Goal: Task Accomplishment & Management: Use online tool/utility

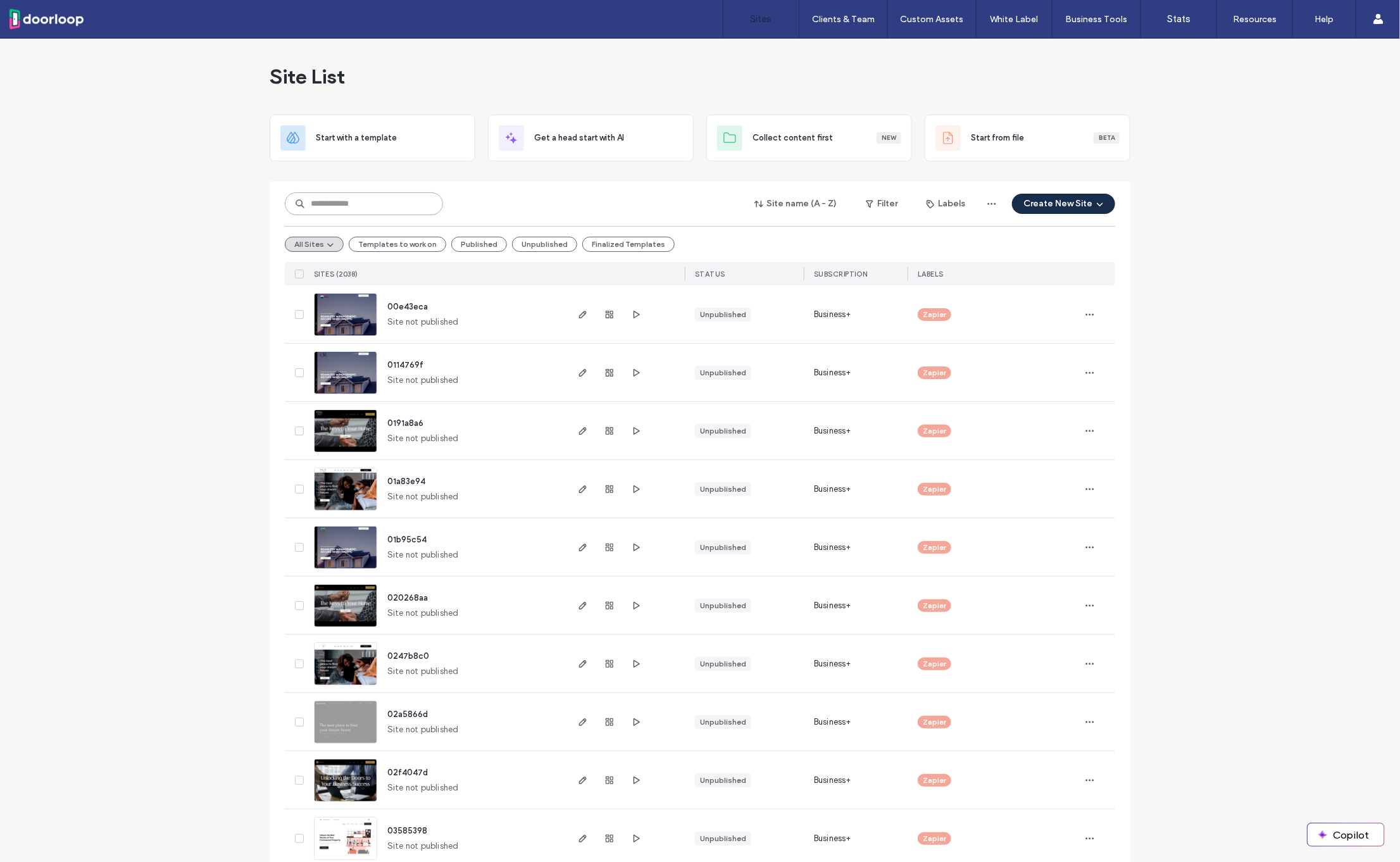
click at [317, 201] on input at bounding box center [364, 203] width 159 height 23
type input "****"
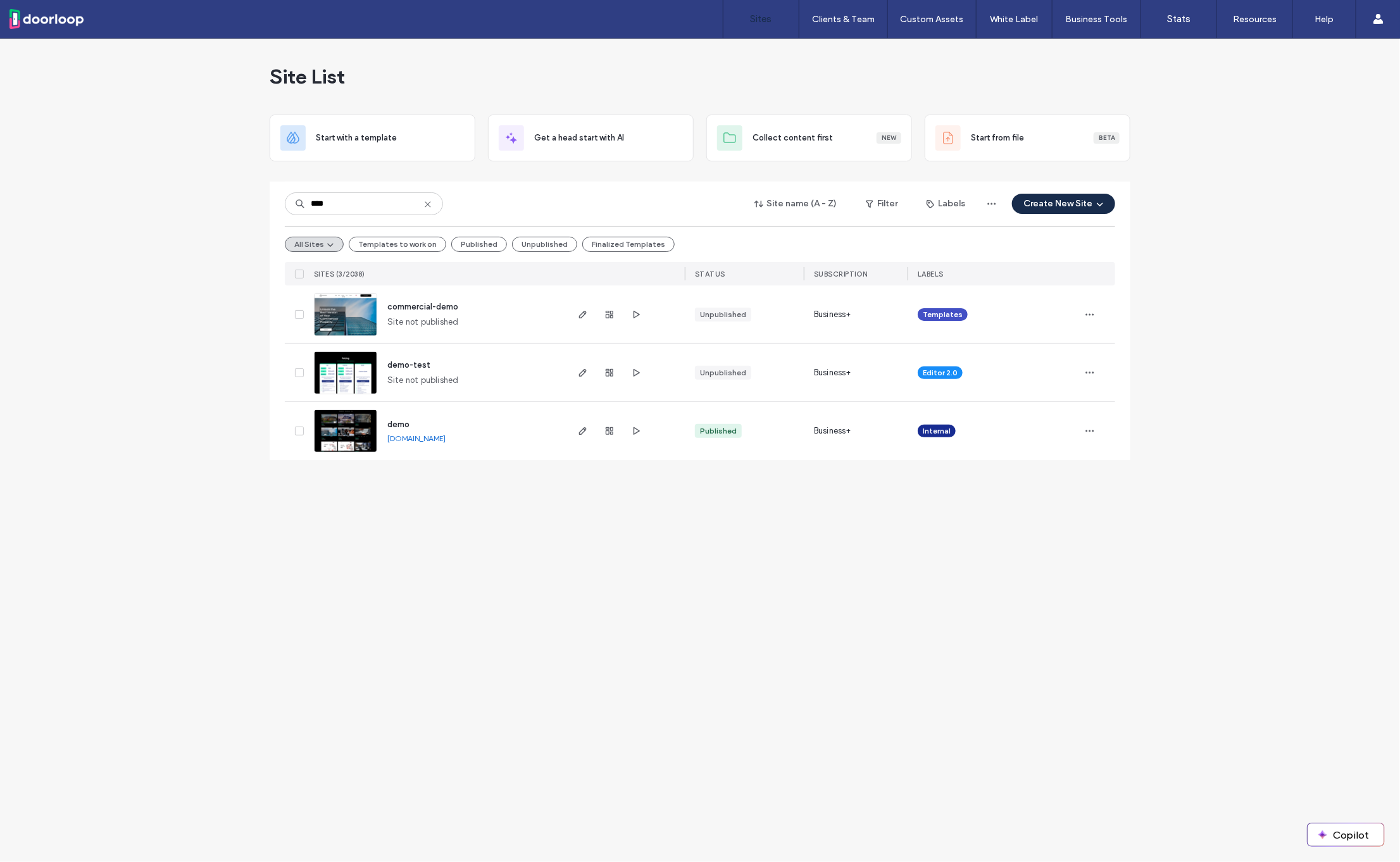
click at [392, 422] on span "demo" at bounding box center [398, 424] width 22 height 9
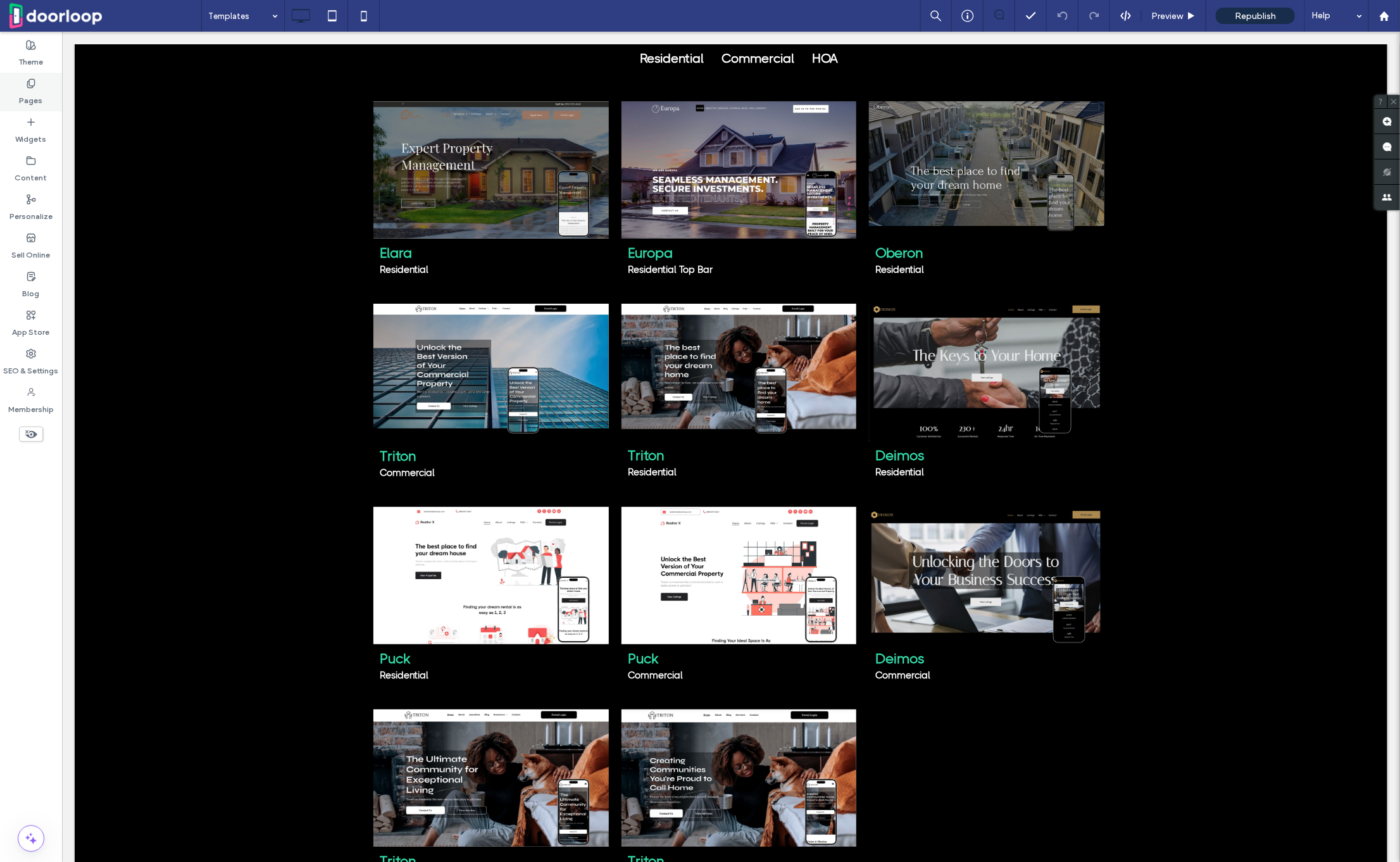
click at [28, 88] on label "Pages" at bounding box center [31, 97] width 23 height 18
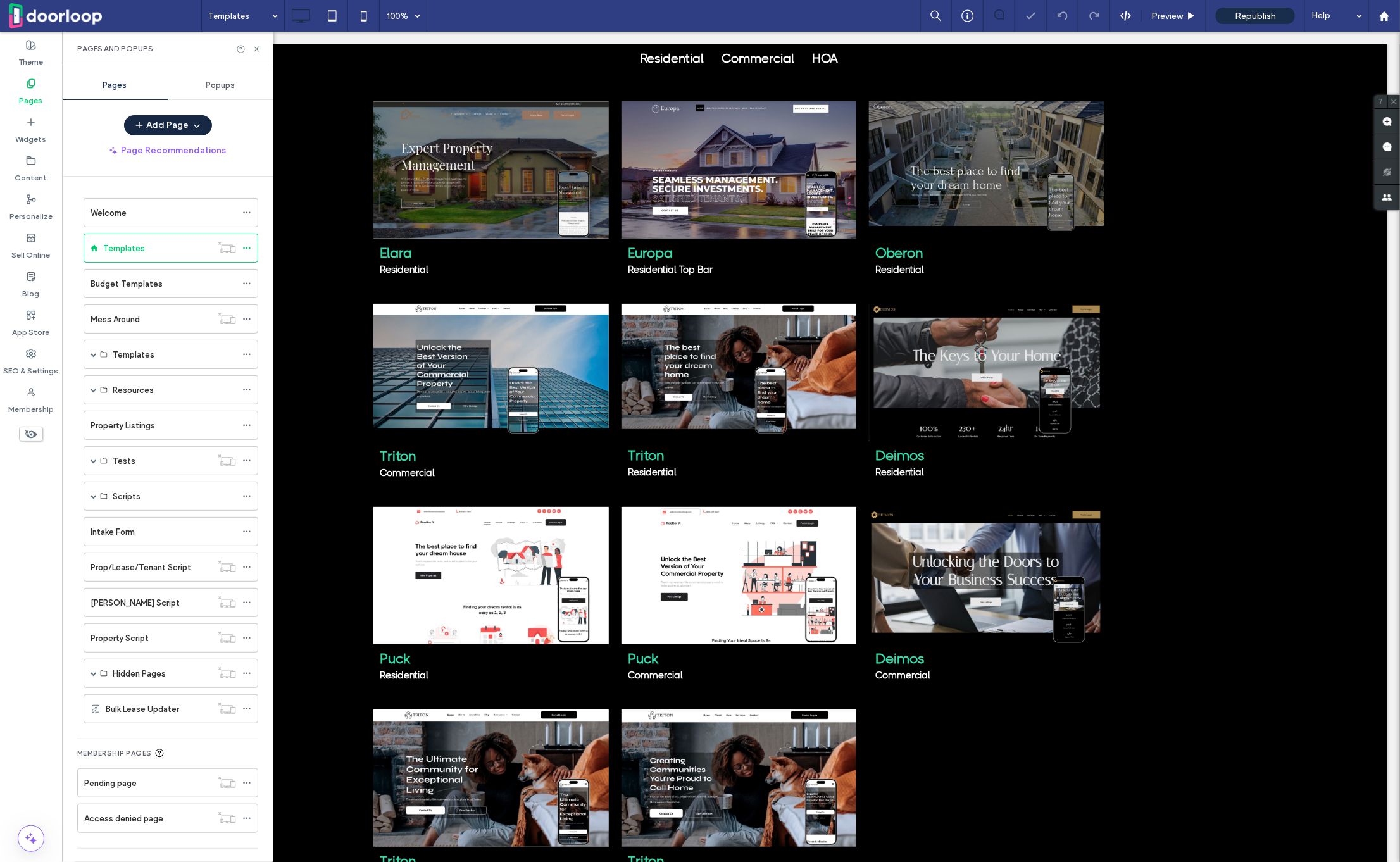
click at [179, 123] on button "Add Page" at bounding box center [168, 125] width 88 height 20
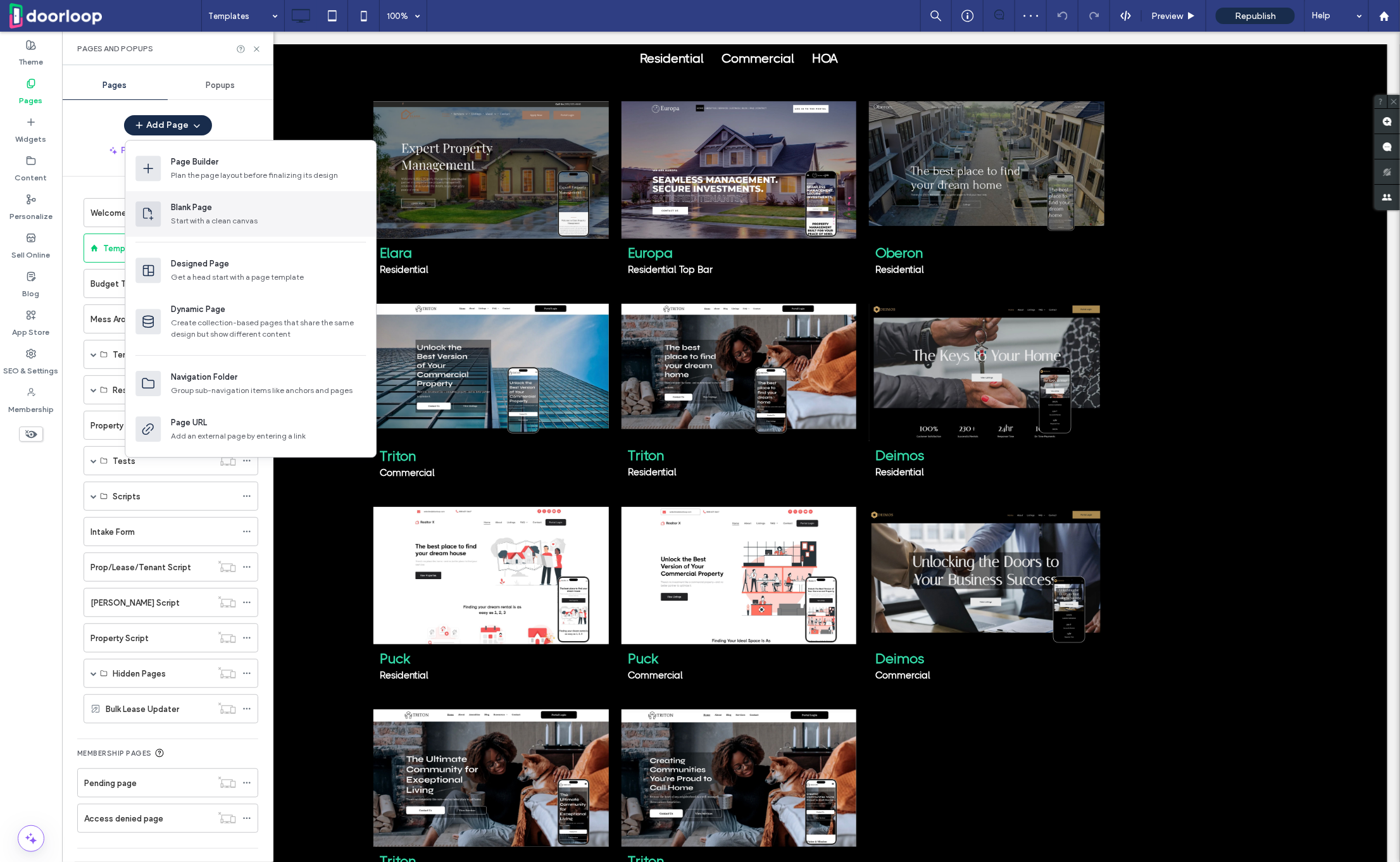
click at [199, 216] on div "Start with a clean canvas" at bounding box center [269, 221] width 195 height 12
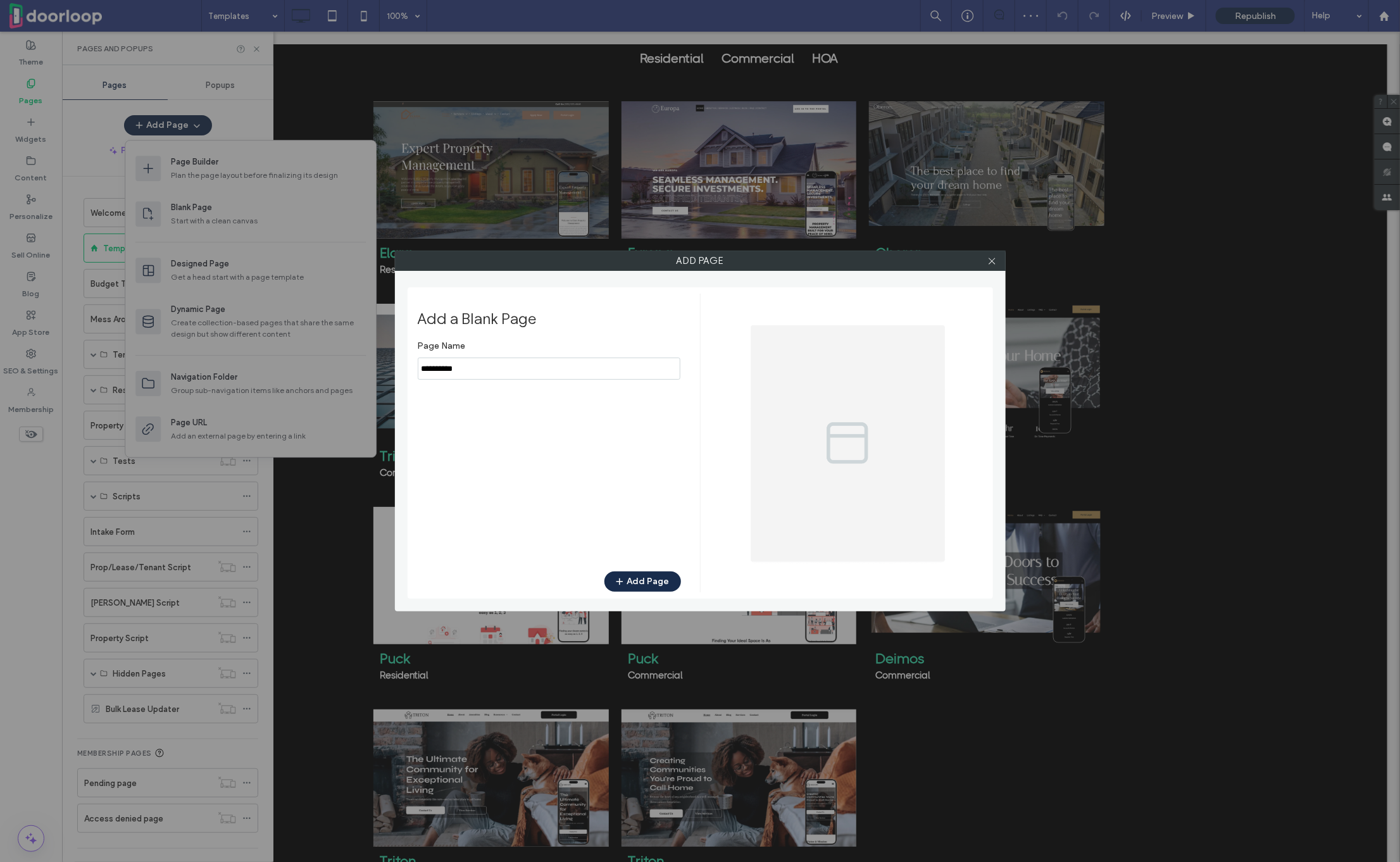
click at [459, 365] on input "notEmpty" at bounding box center [549, 369] width 262 height 22
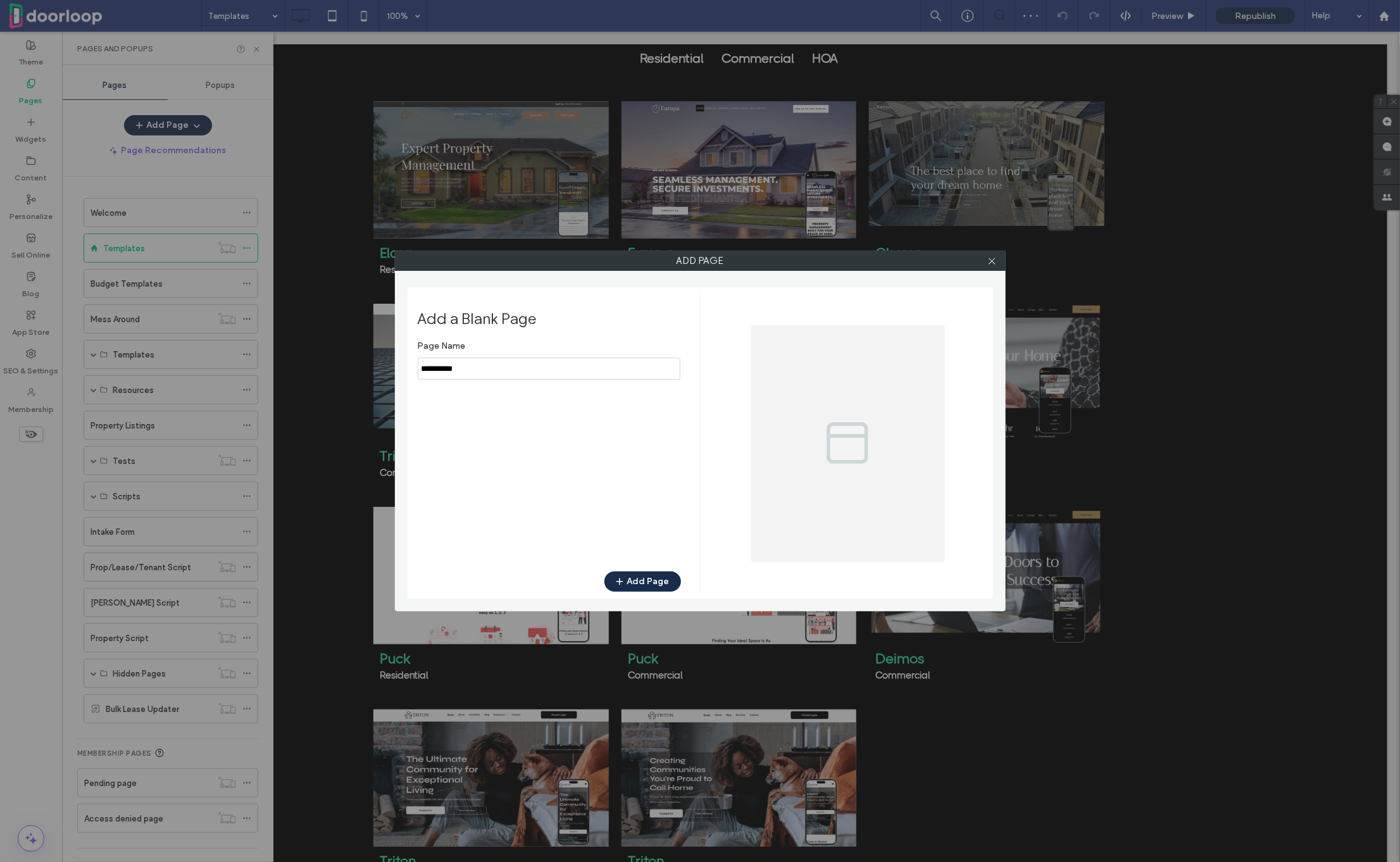
click at [459, 365] on input "notEmpty" at bounding box center [549, 369] width 262 height 22
type input "**********"
click at [665, 589] on button "Add Page" at bounding box center [643, 582] width 77 height 20
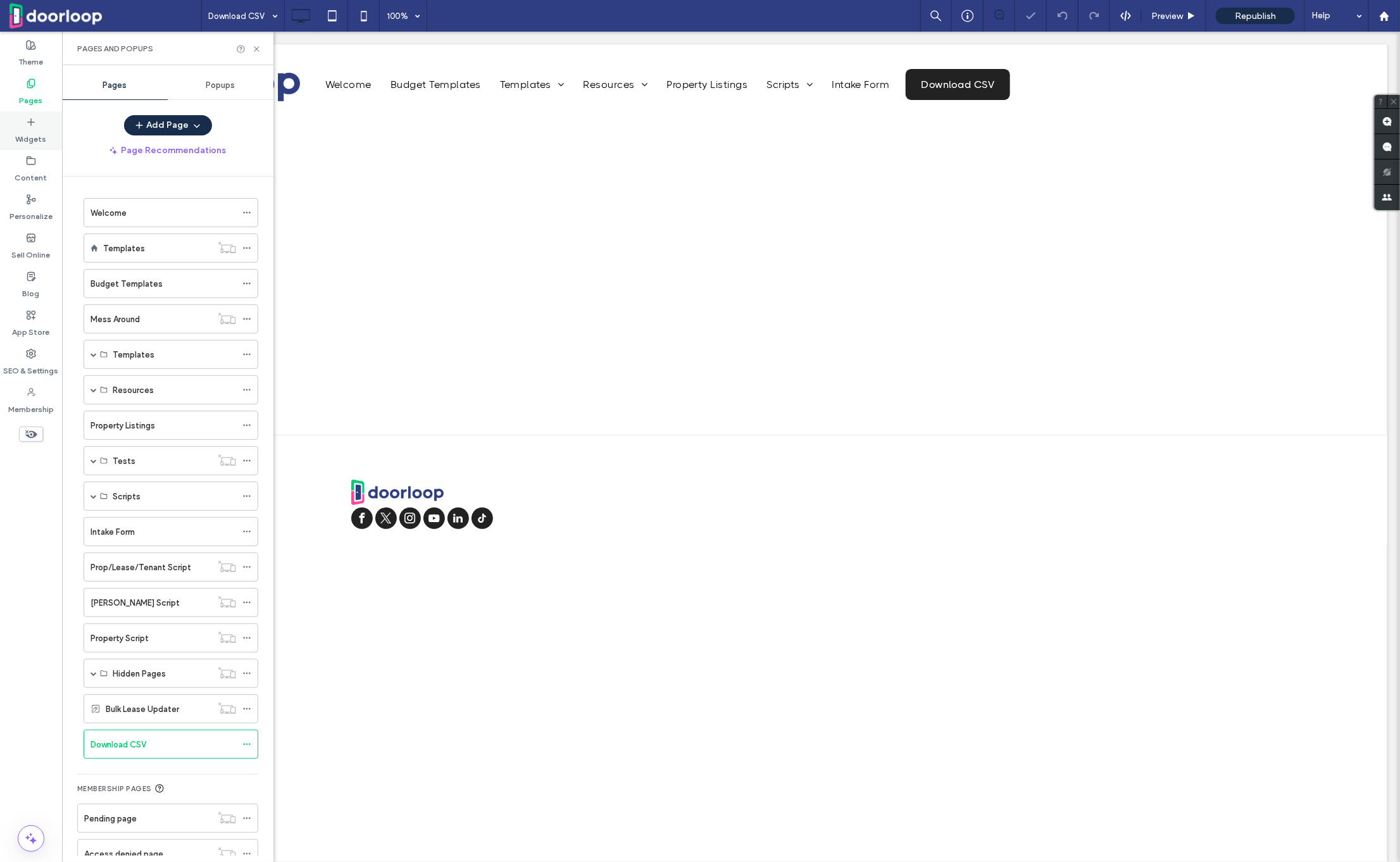
click at [33, 124] on icon at bounding box center [30, 122] width 10 height 10
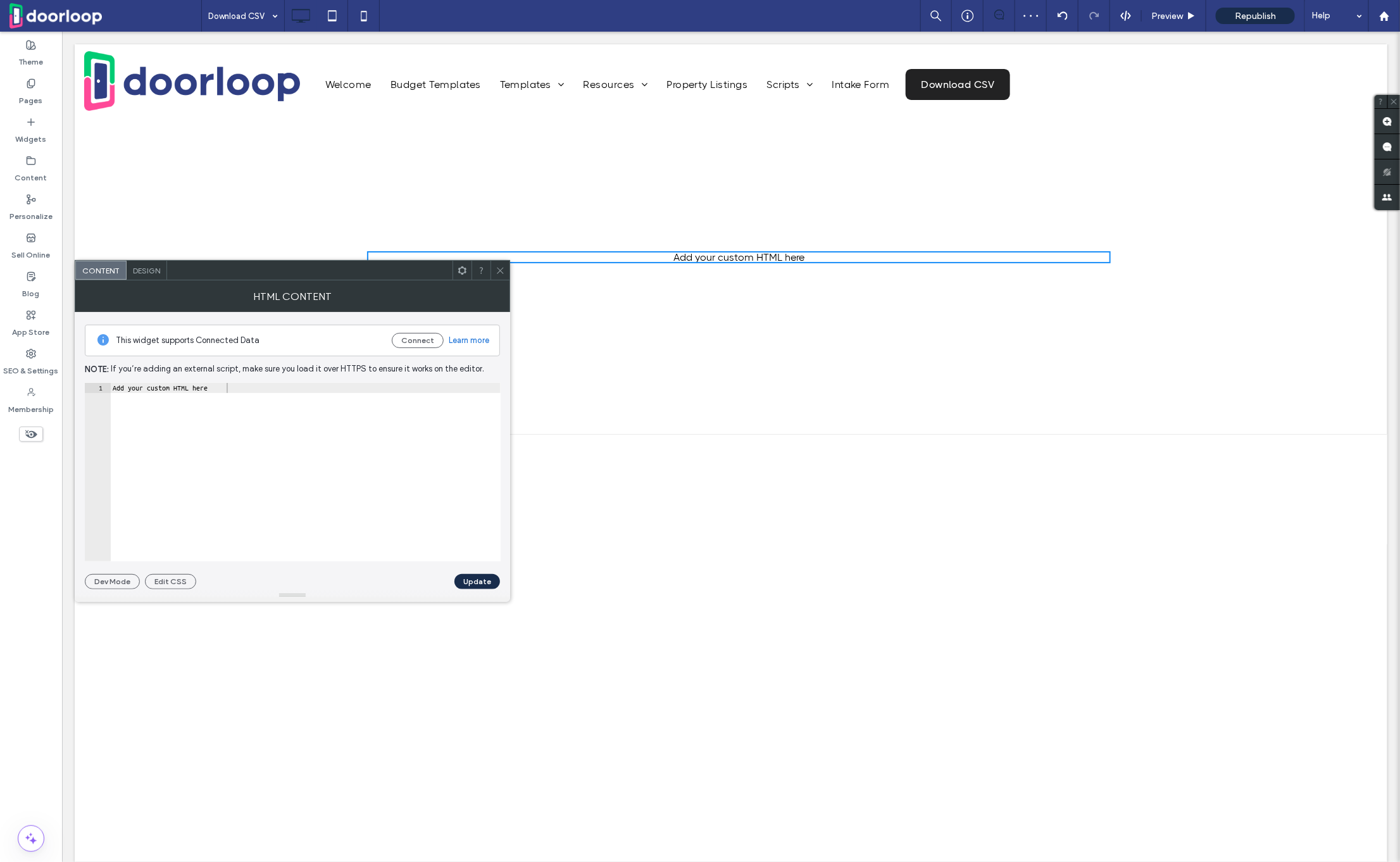
click at [322, 472] on div "Add your custom HTML here" at bounding box center [305, 482] width 390 height 199
paste textarea "Cursor at row 1"
type textarea "*******"
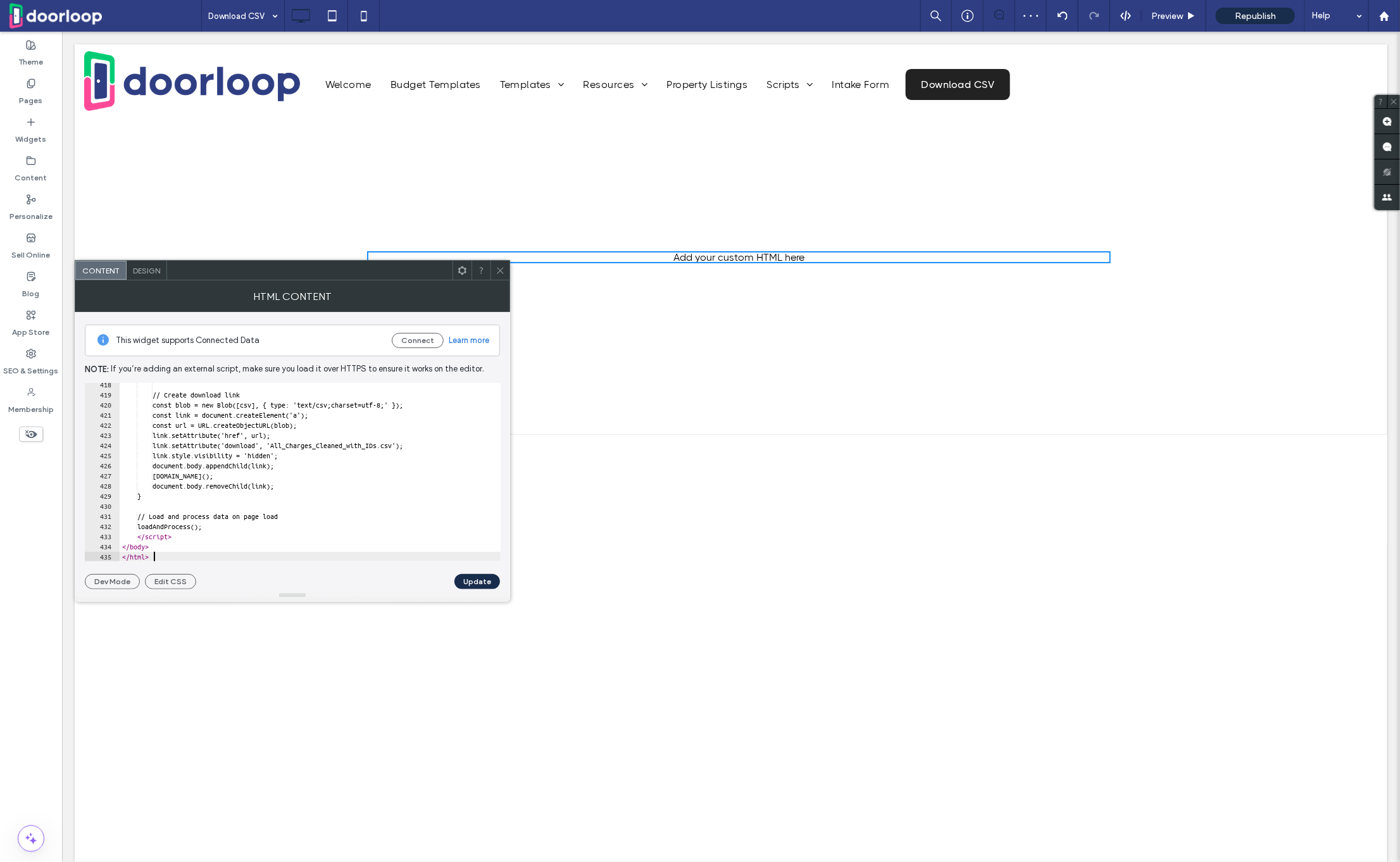
scroll to position [4225, 0]
click at [468, 580] on button "Update" at bounding box center [477, 581] width 45 height 15
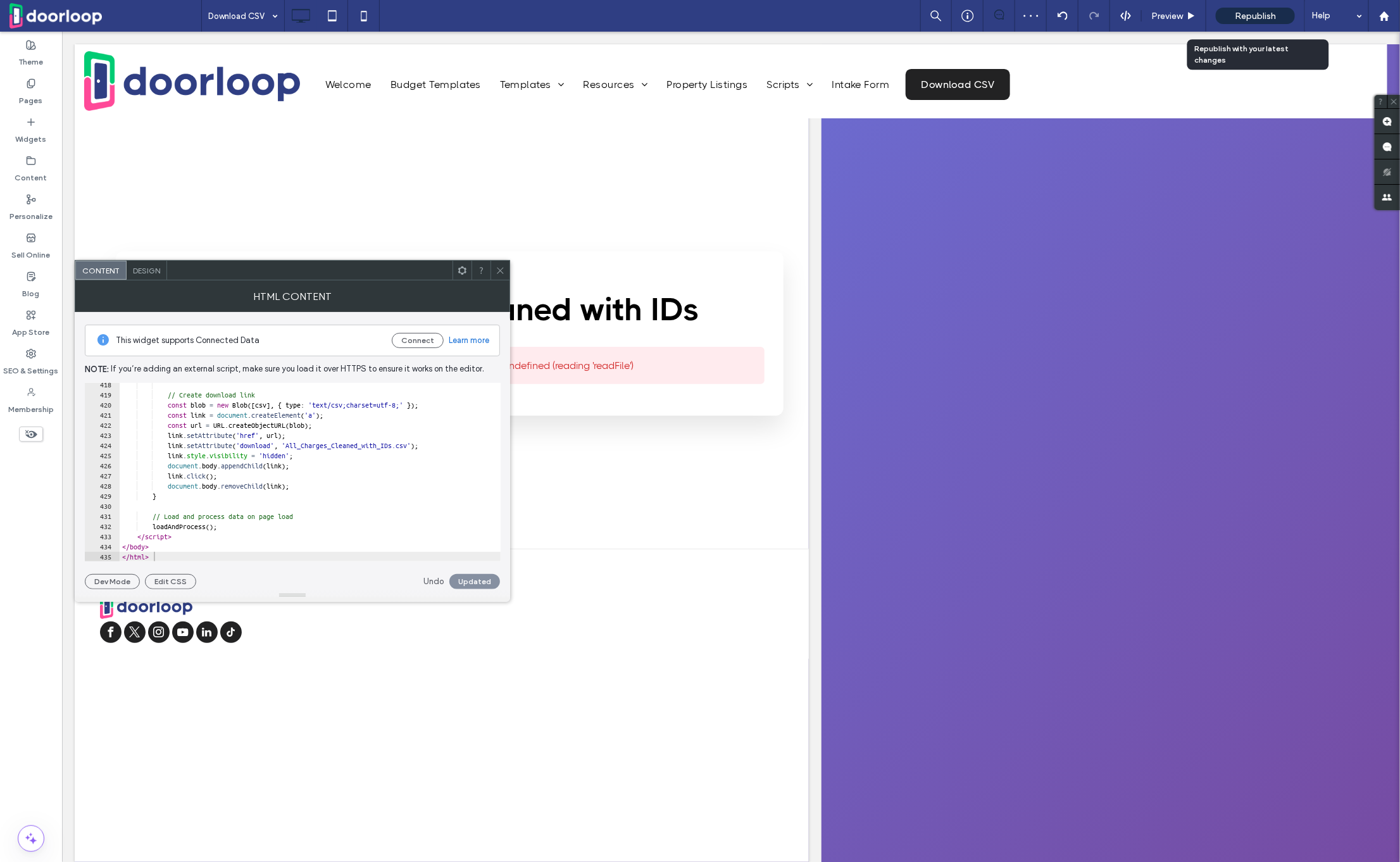
click at [1277, 7] on div "Republish" at bounding box center [1255, 16] width 79 height 32
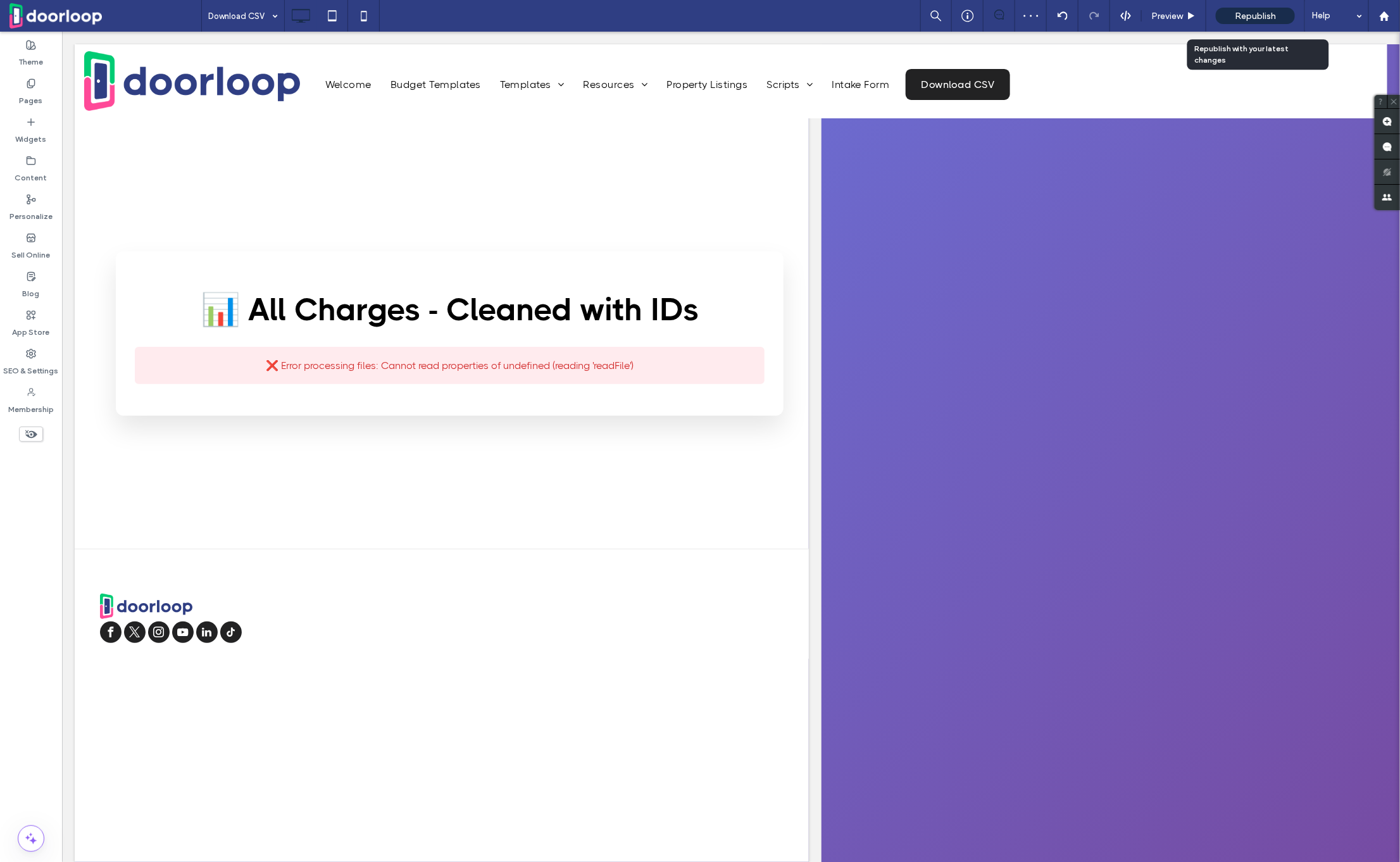
click at [1269, 14] on span "Republish" at bounding box center [1255, 16] width 41 height 11
